Goal: Navigation & Orientation: Go to known website

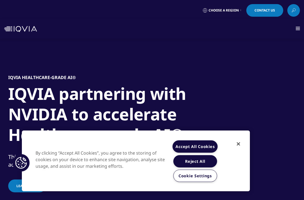
click at [229, 12] on span "Choose a Region" at bounding box center [223, 10] width 30 height 4
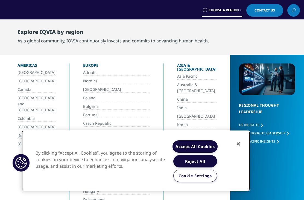
click at [204, 150] on button "Accept All Cookies" at bounding box center [194, 146] width 45 height 12
click at [199, 146] on button "Accept All Cookies" at bounding box center [194, 146] width 45 height 12
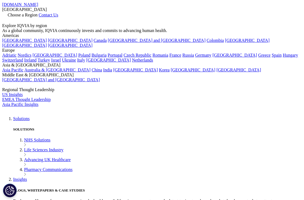
click at [7, 17] on icon at bounding box center [4, 19] width 4 height 5
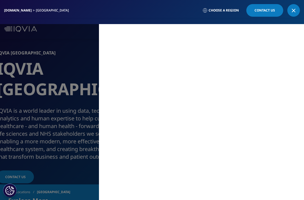
click at [293, 13] on link at bounding box center [293, 10] width 13 height 13
